Goal: Information Seeking & Learning: Understand process/instructions

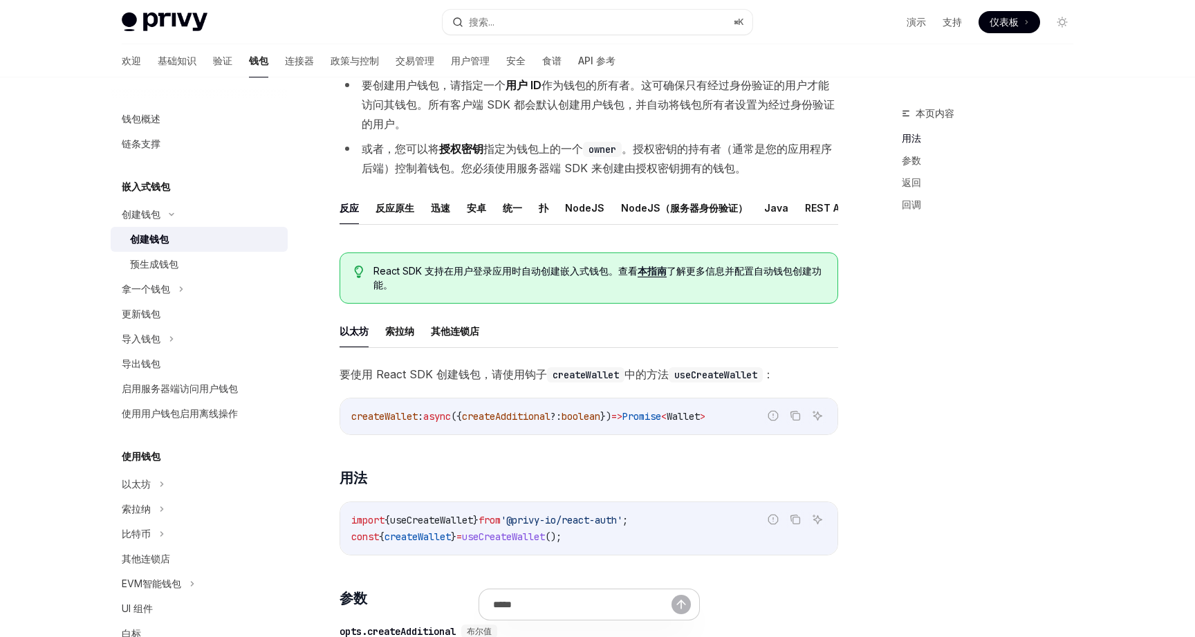
scroll to position [152, 0]
click at [213, 60] on font "验证" at bounding box center [222, 61] width 19 height 12
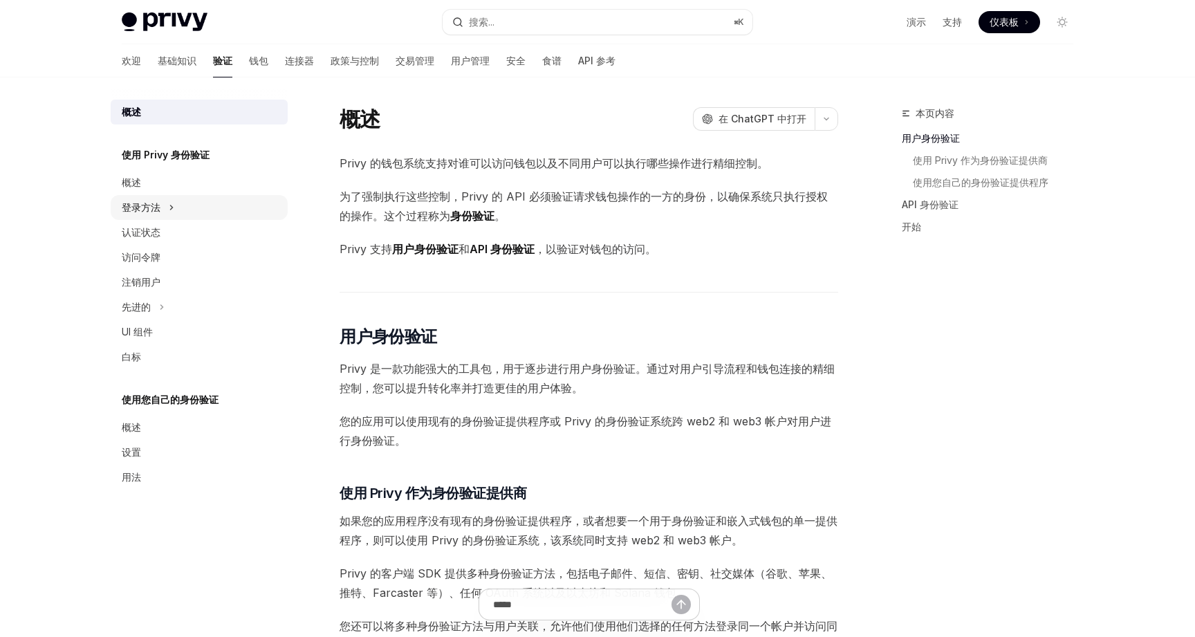
click at [186, 203] on div "登录方法" at bounding box center [199, 207] width 177 height 25
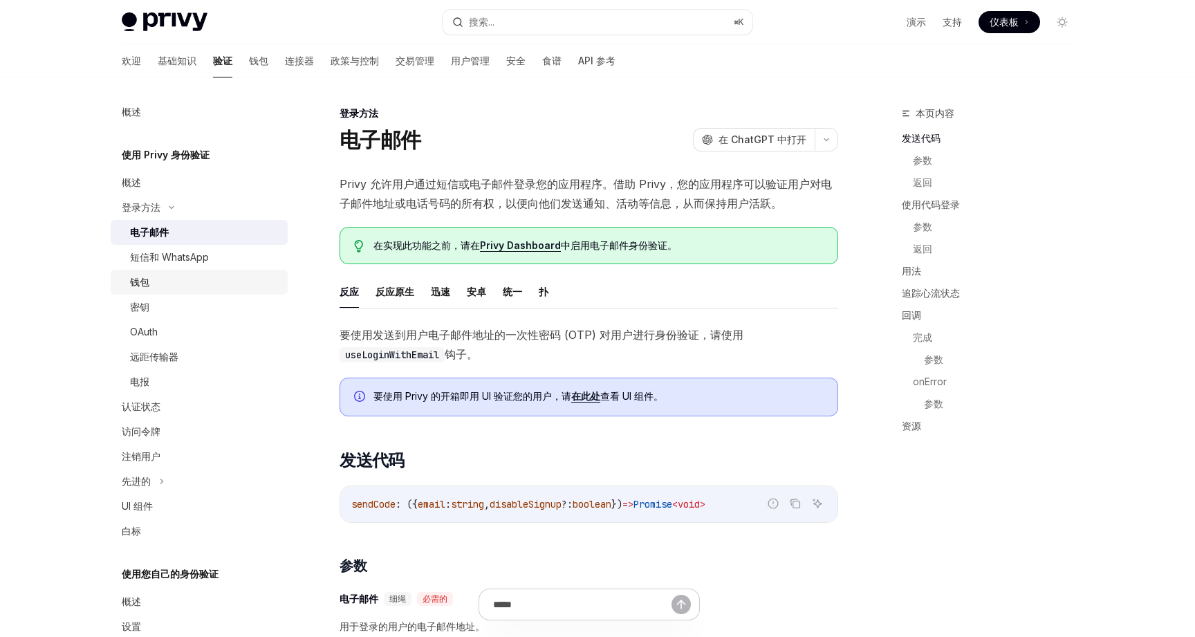
click at [179, 283] on div "钱包" at bounding box center [204, 282] width 149 height 17
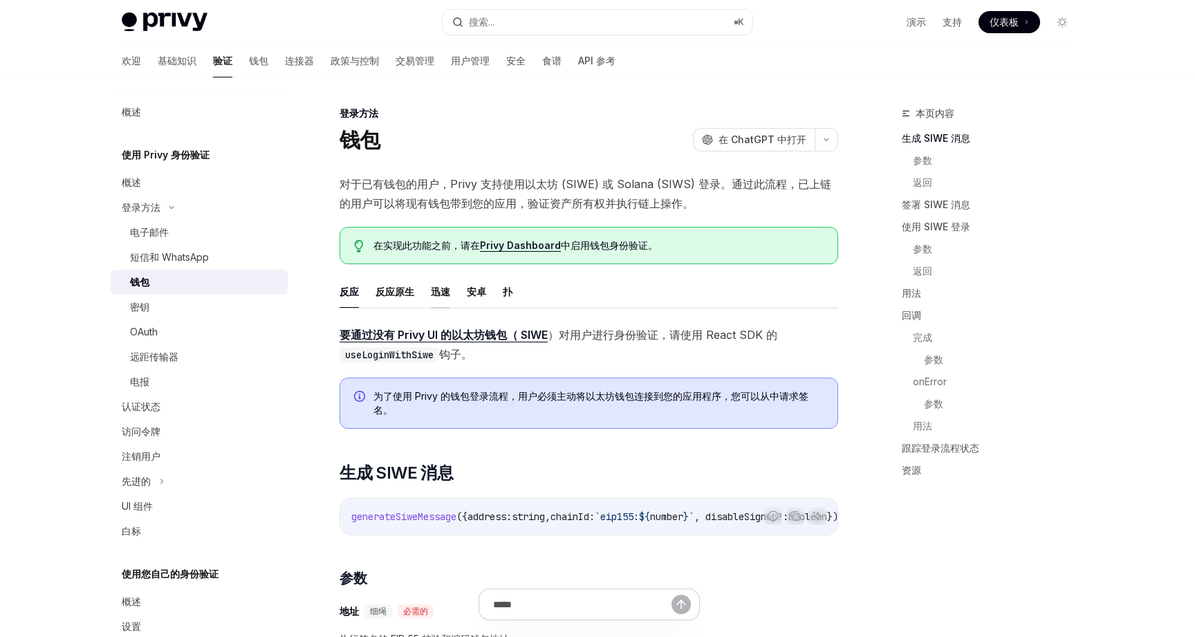
click at [442, 291] on font "迅速" at bounding box center [440, 292] width 19 height 12
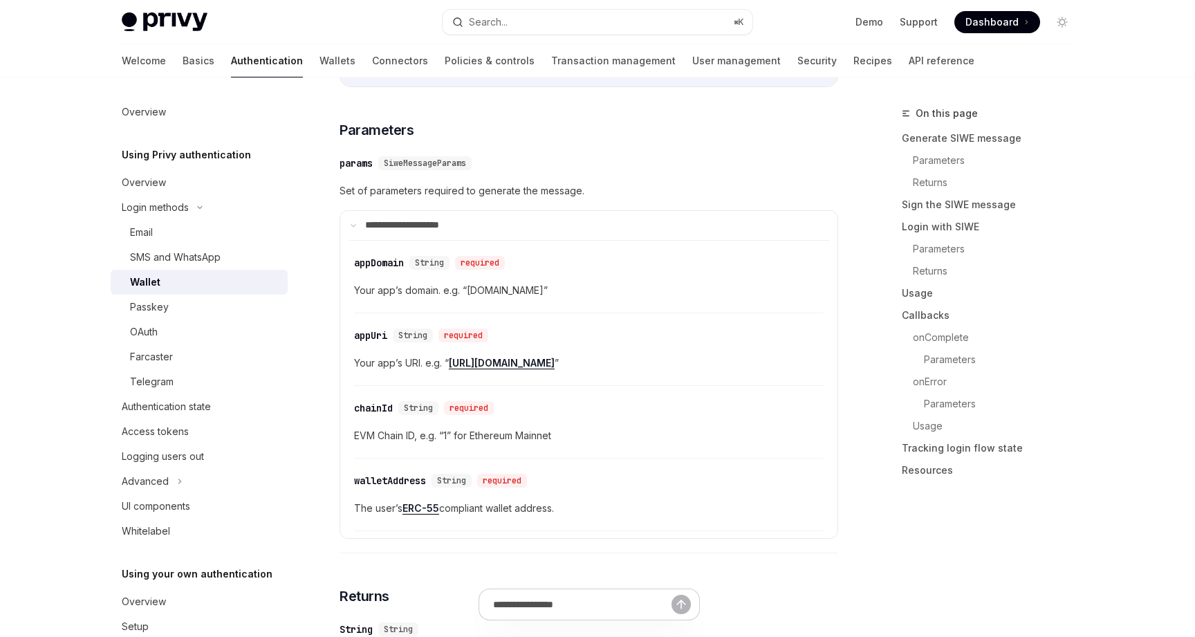
scroll to position [435, 0]
click at [410, 479] on div "walletAddress" at bounding box center [390, 479] width 72 height 14
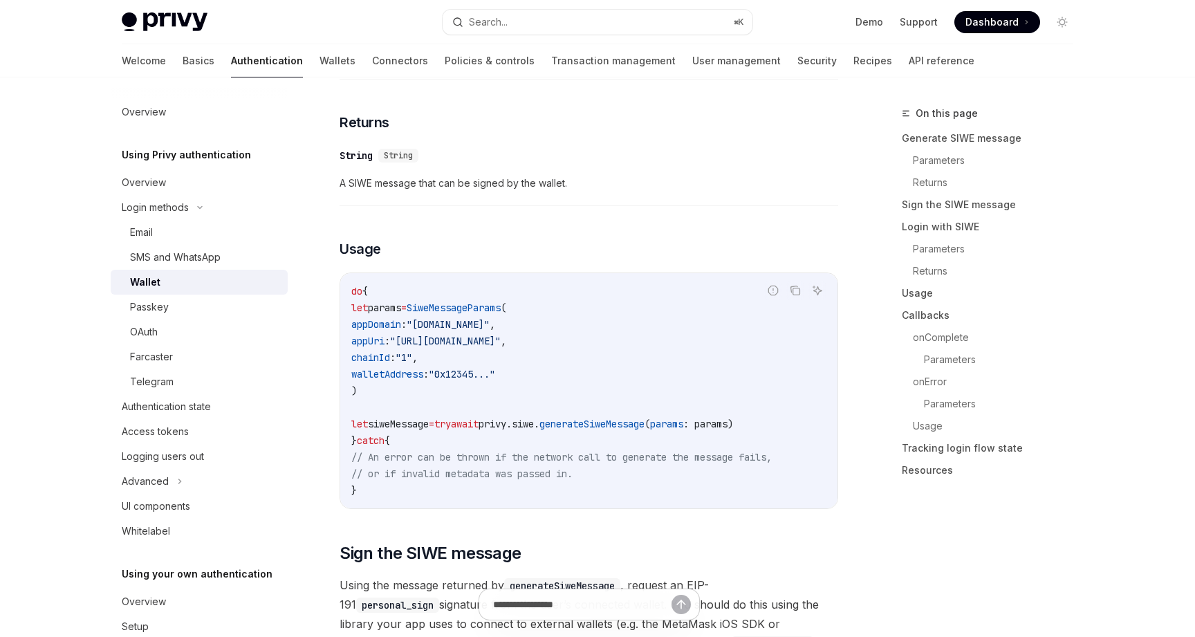
scroll to position [910, 0]
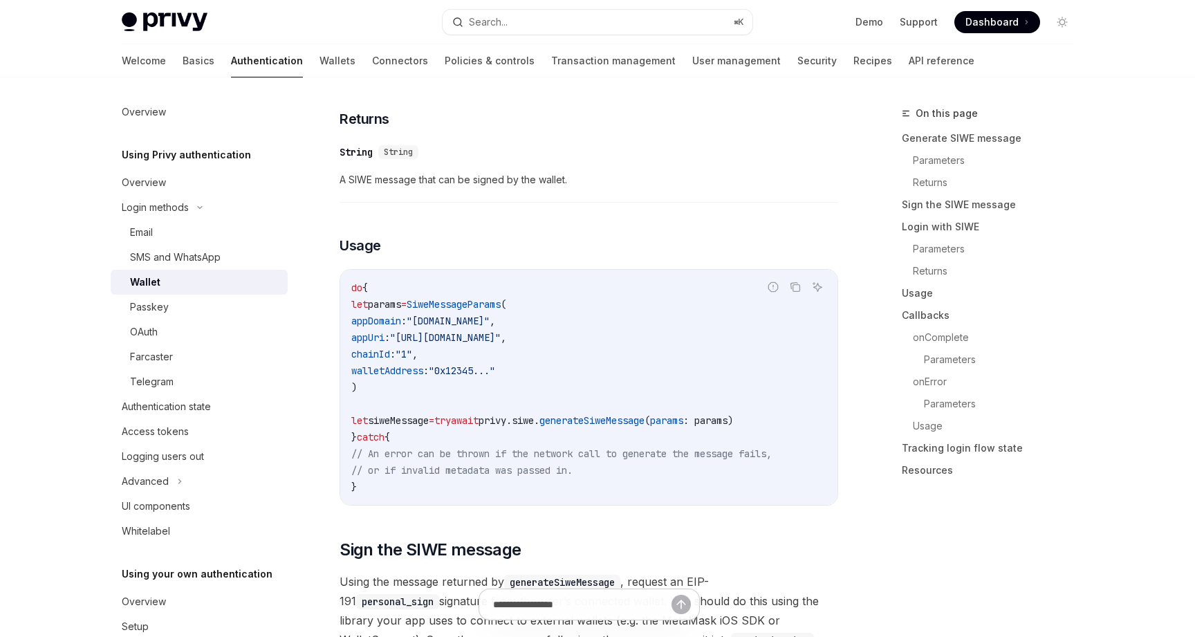
click at [423, 365] on span "walletAddress" at bounding box center [387, 371] width 72 height 12
click at [183, 62] on link "Basics" at bounding box center [199, 60] width 32 height 33
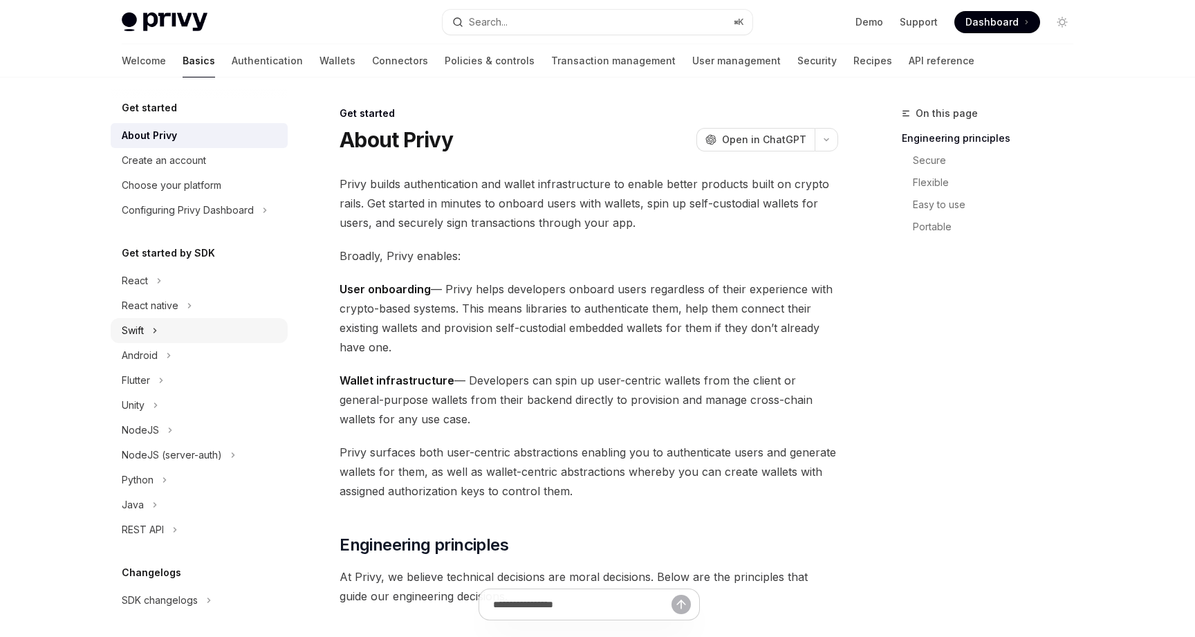
click at [170, 335] on div "Swift" at bounding box center [199, 330] width 177 height 25
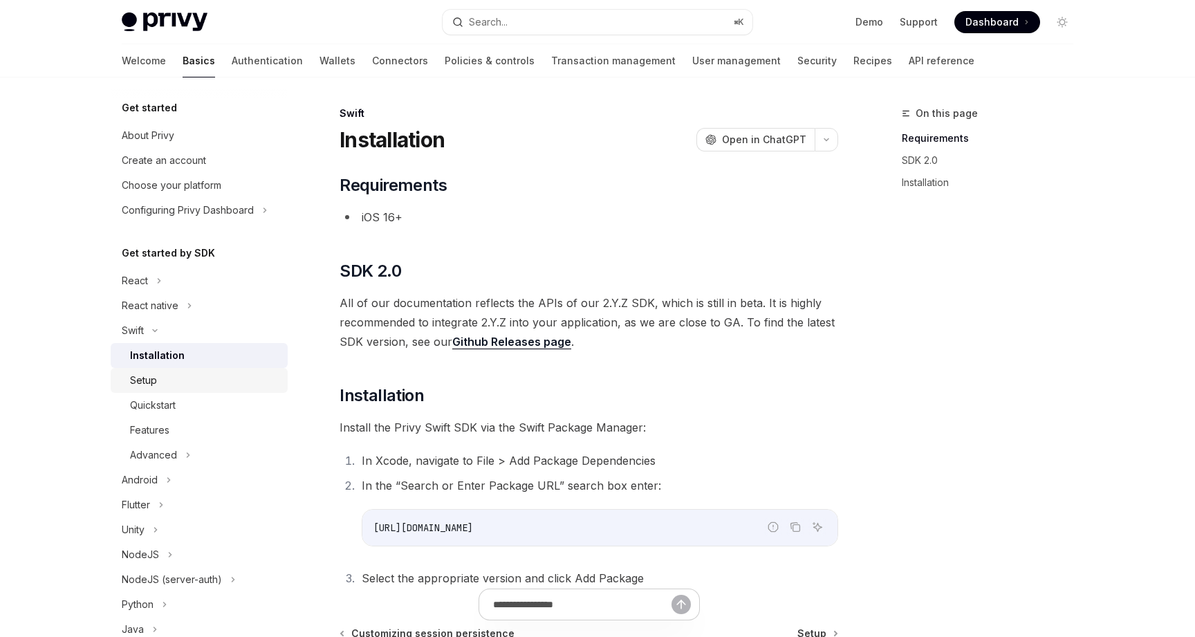
click at [192, 384] on div "Setup" at bounding box center [204, 380] width 149 height 17
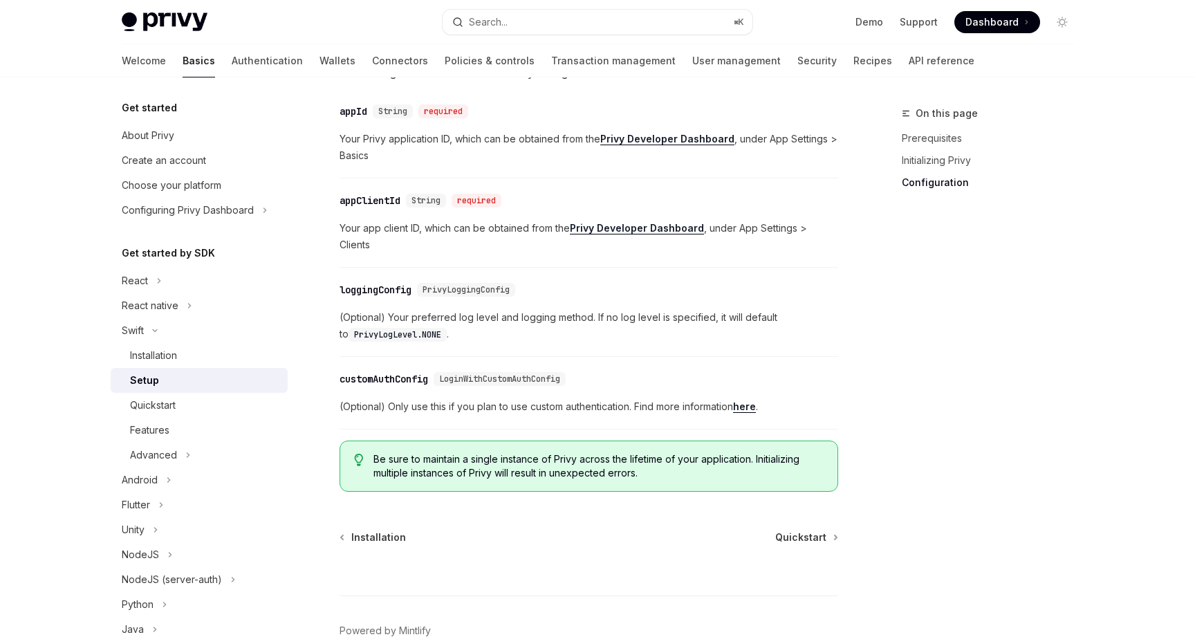
scroll to position [678, 0]
click at [185, 405] on div "Quickstart" at bounding box center [204, 405] width 149 height 17
type textarea "*"
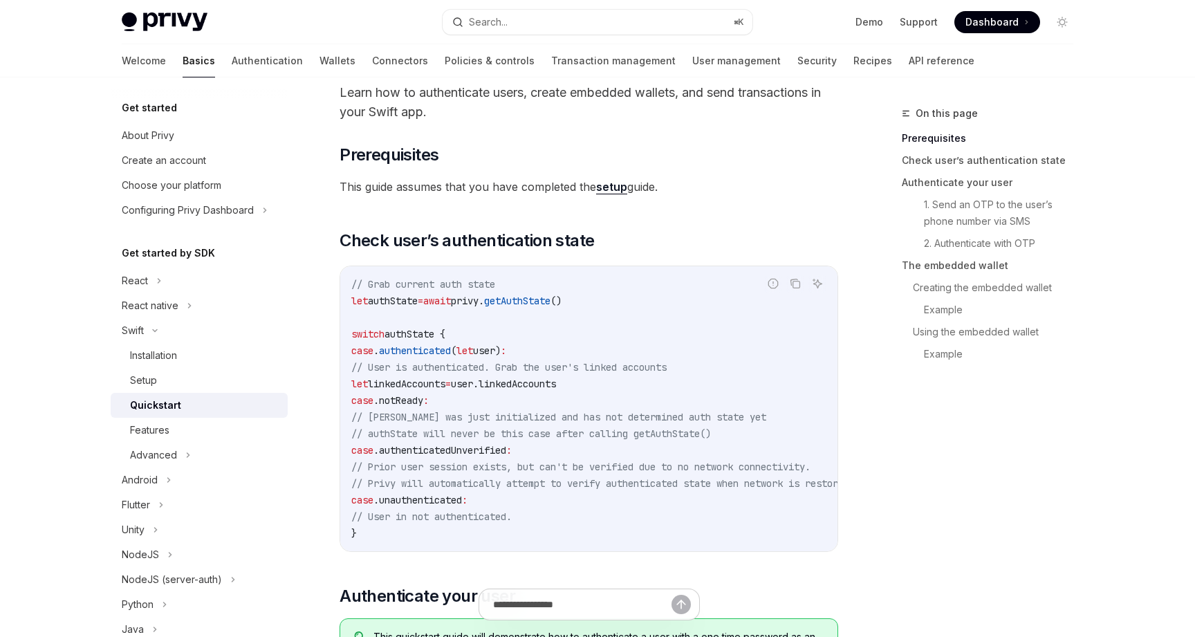
scroll to position [81, 0]
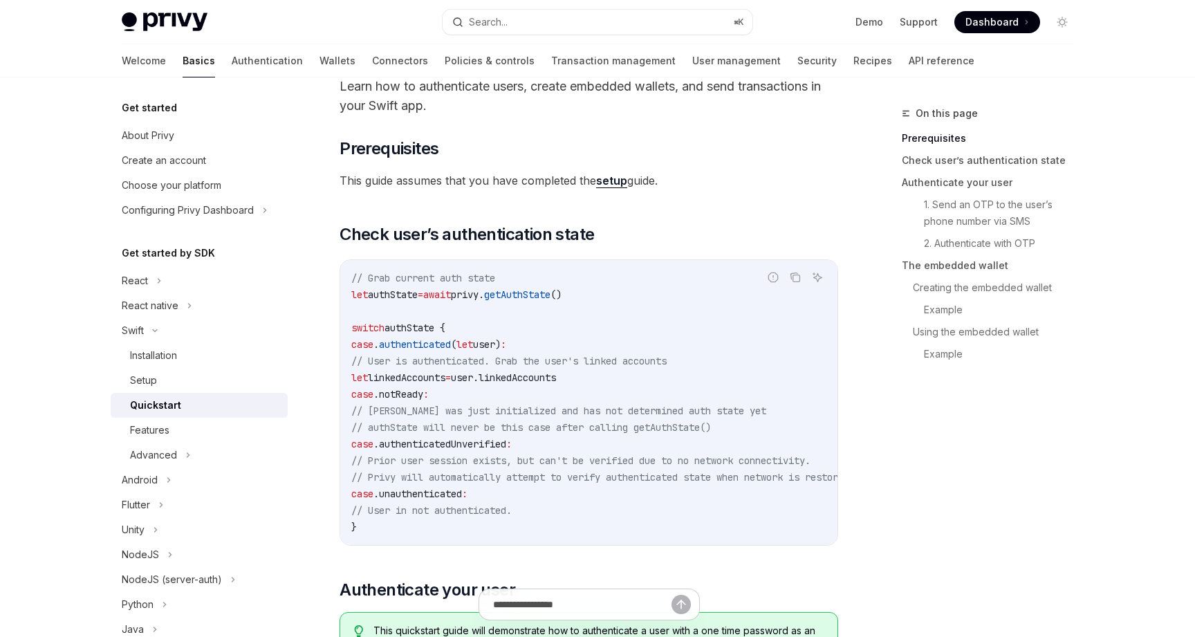
click at [531, 293] on span "getAuthState" at bounding box center [517, 294] width 66 height 12
